Goal: Task Accomplishment & Management: Manage account settings

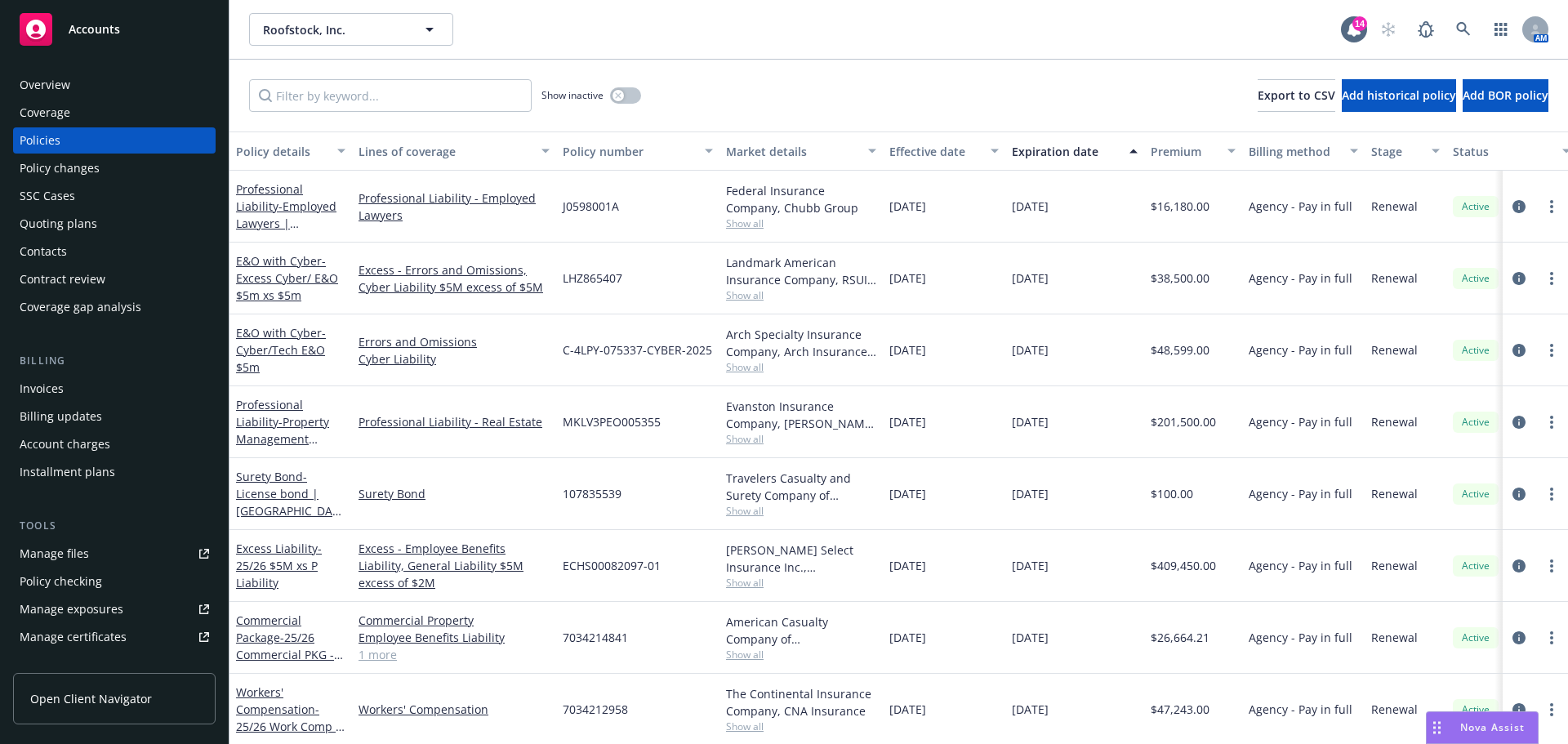
click at [67, 87] on div "Overview" at bounding box center [46, 85] width 51 height 26
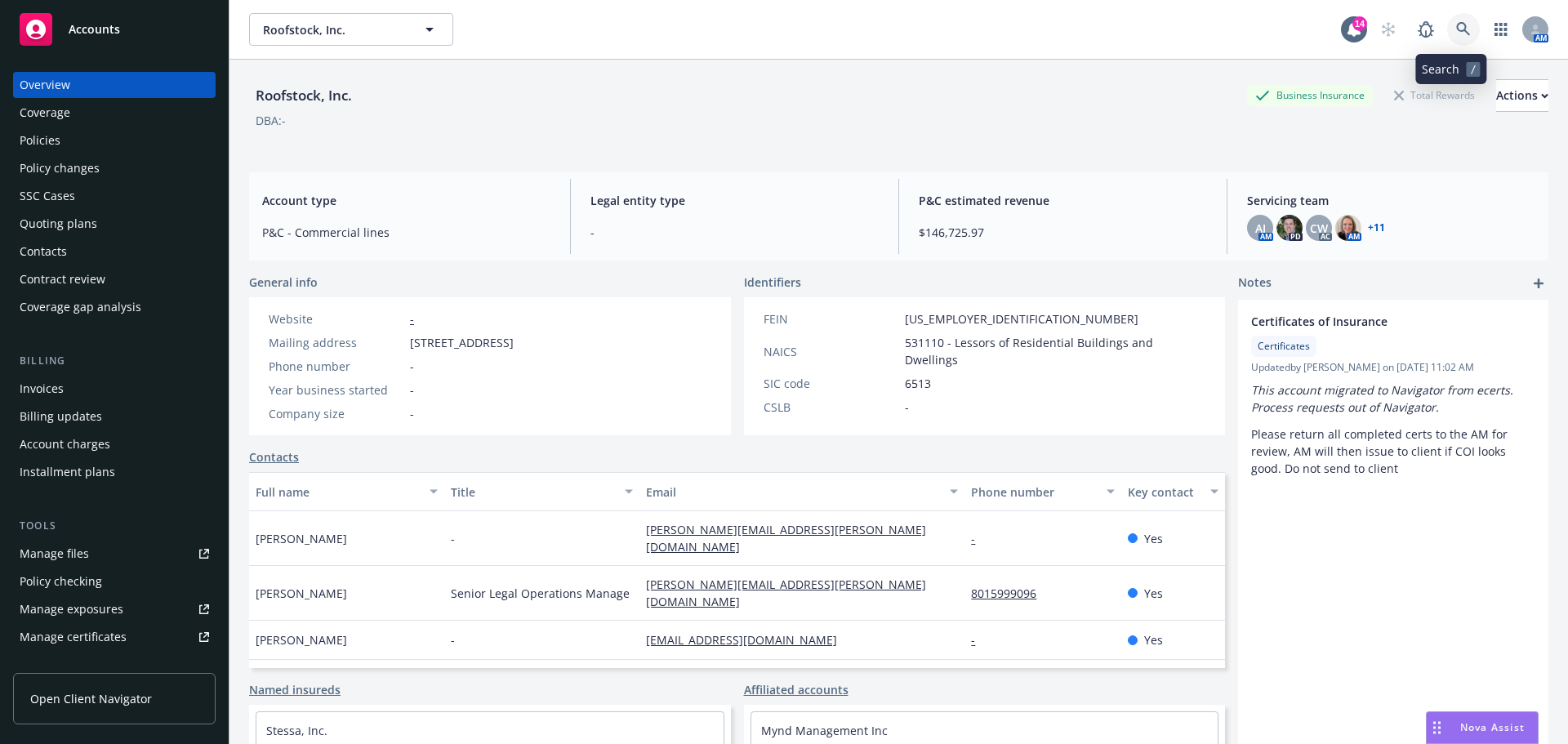
click at [1456, 29] on icon at bounding box center [1463, 29] width 15 height 15
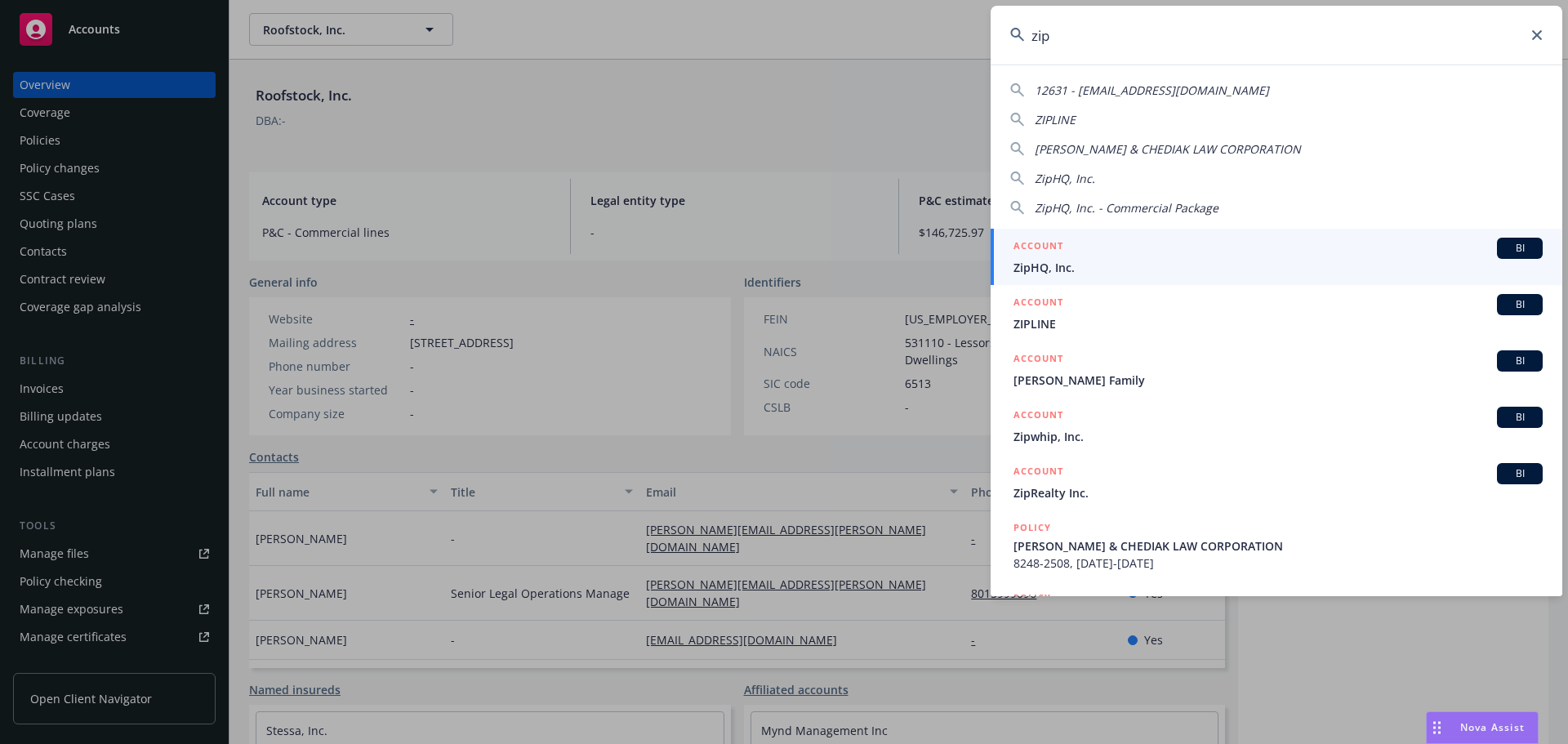
type input "zip"
click at [1059, 262] on span "ZipHQ, Inc." at bounding box center [1277, 267] width 529 height 17
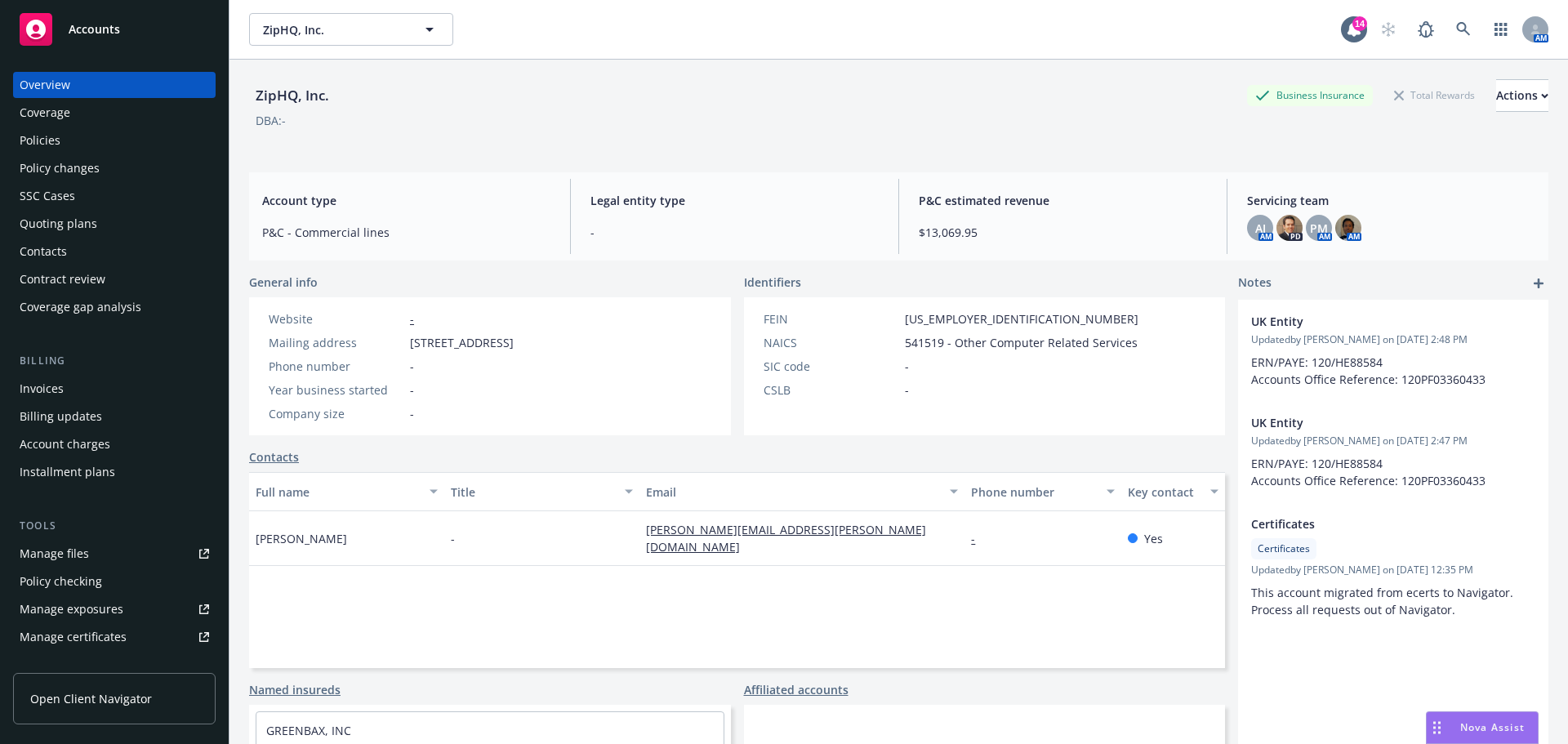
click at [54, 137] on div "Policies" at bounding box center [40, 140] width 41 height 26
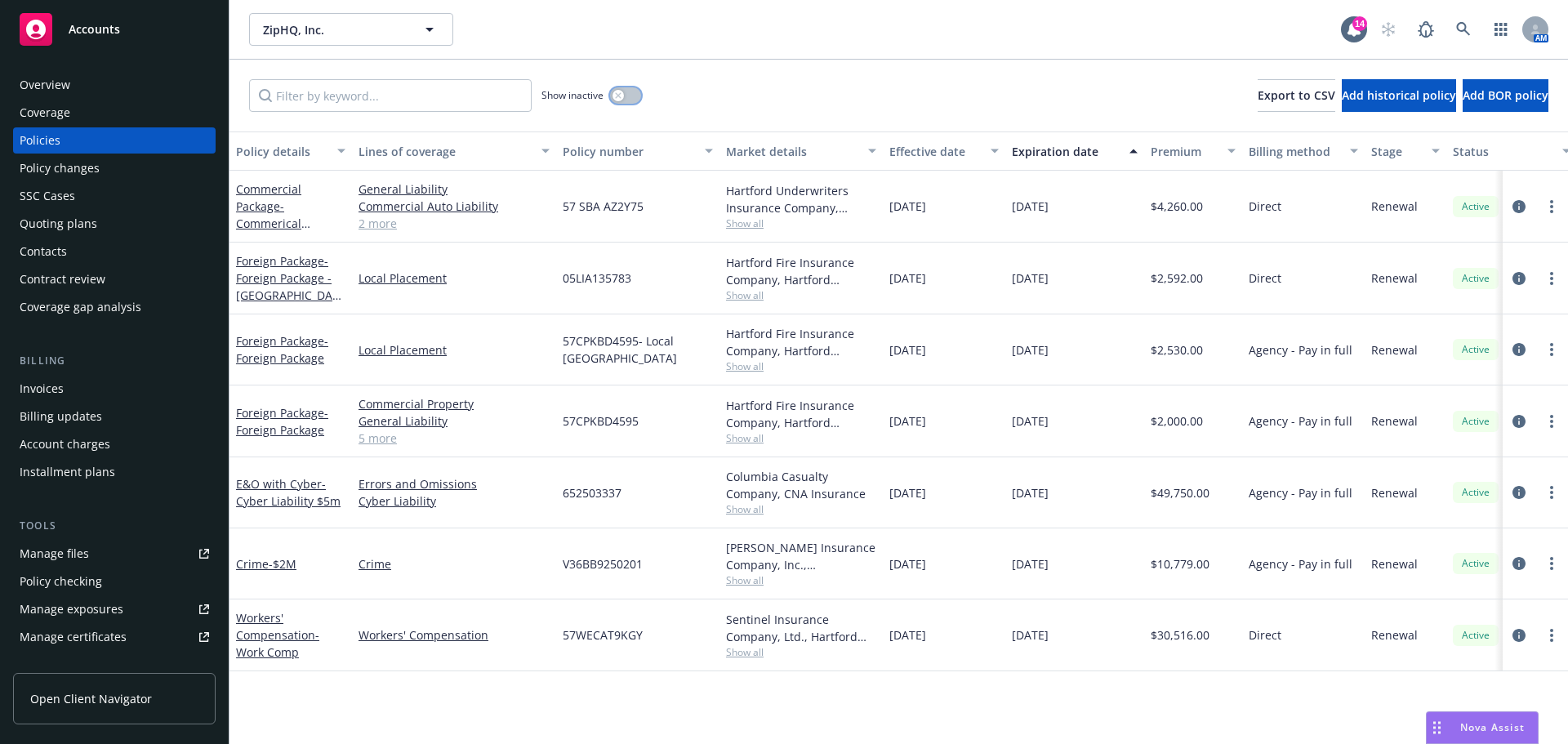
click at [634, 98] on button "button" at bounding box center [626, 96] width 31 height 16
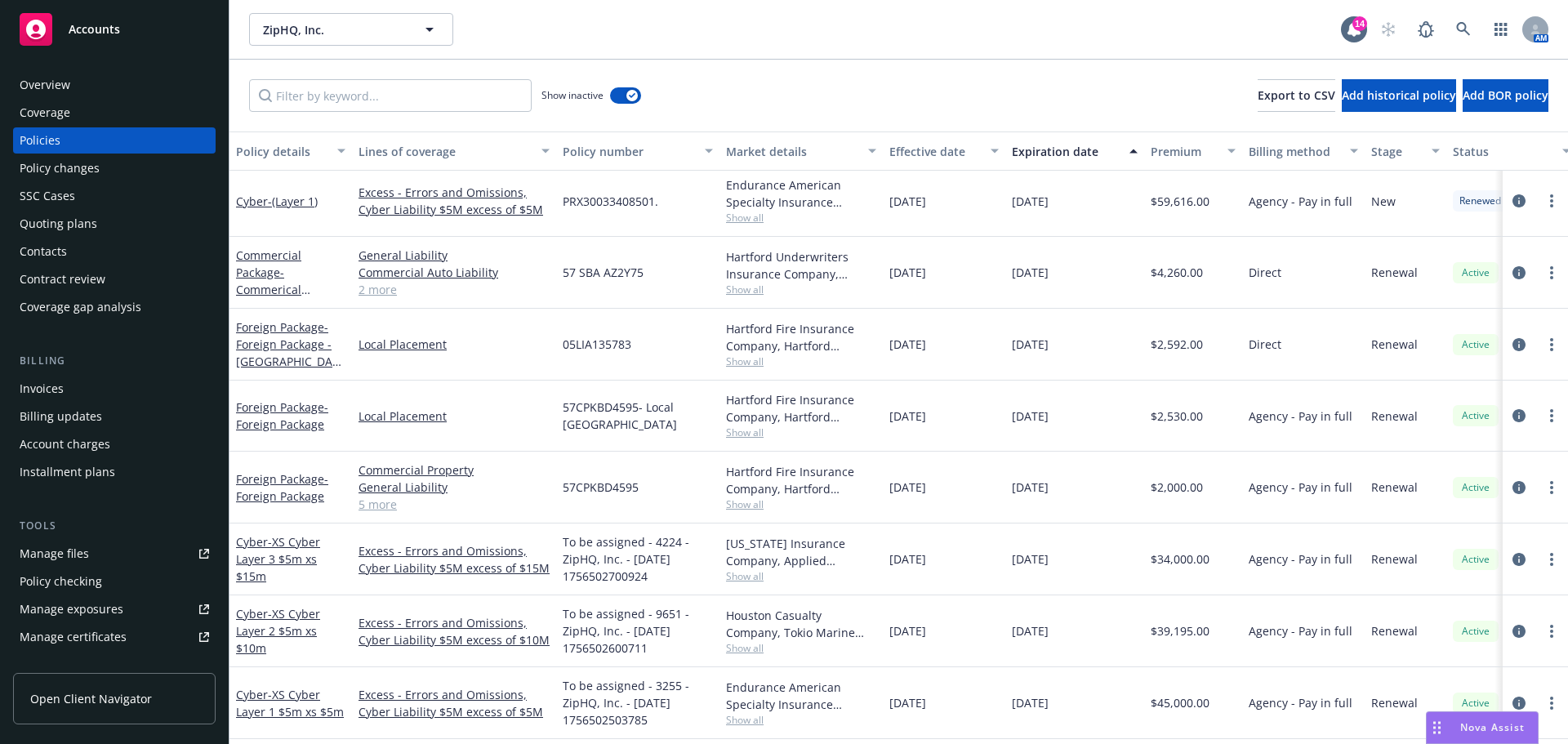
scroll to position [1447, 0]
